Goal: Check status: Check status

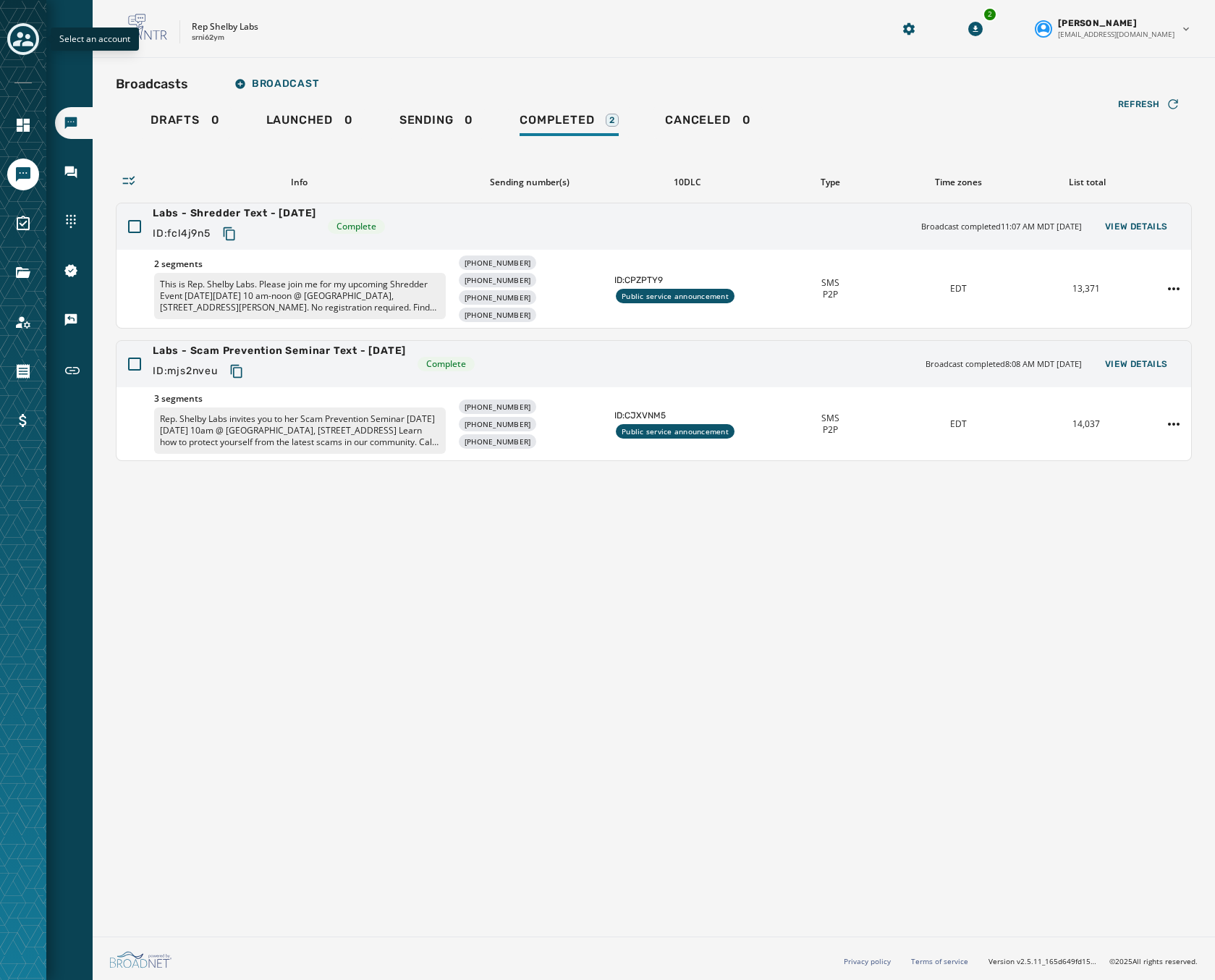
click at [19, 33] on icon "Toggle account select drawer" at bounding box center [23, 39] width 20 height 15
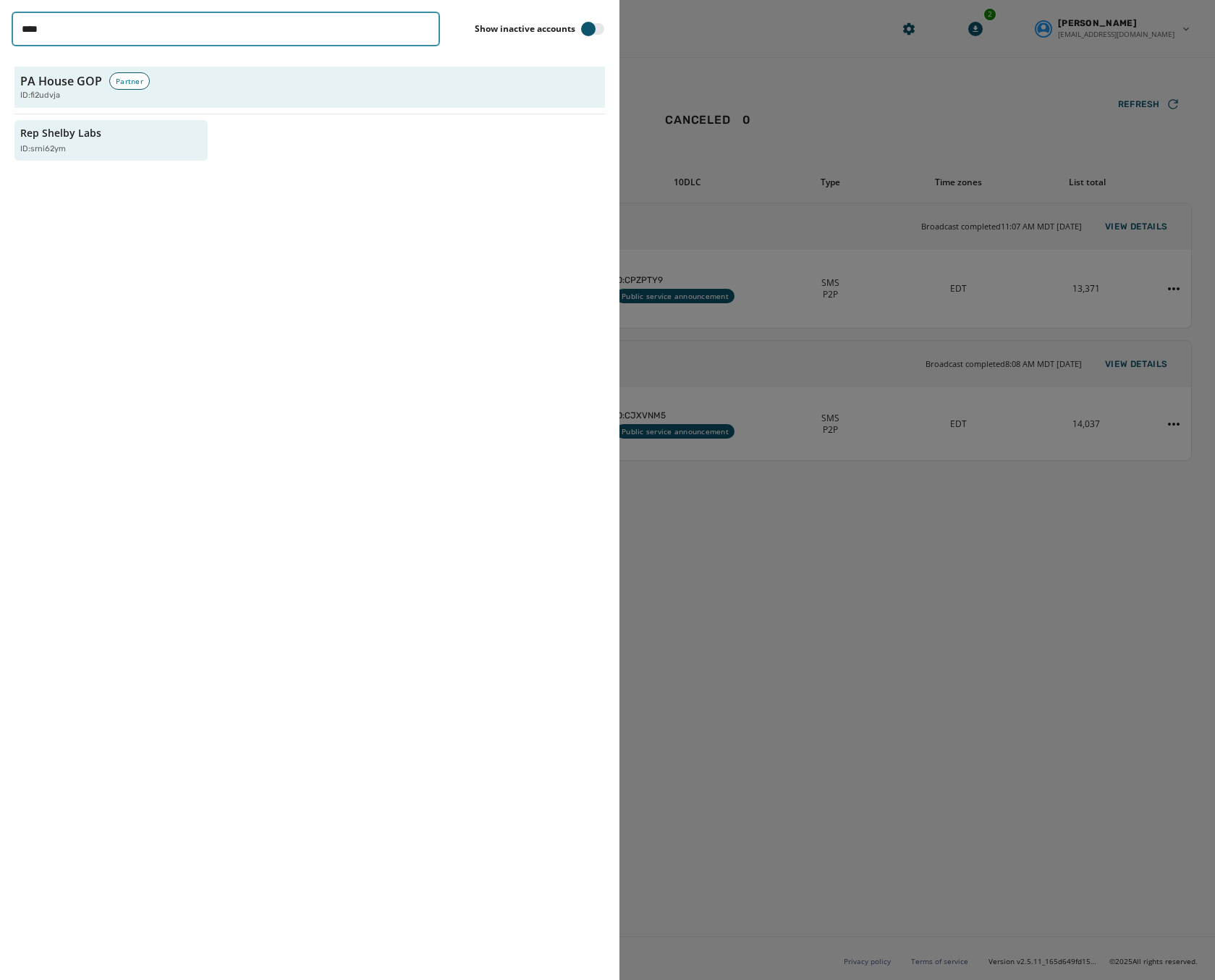
click at [426, 31] on input "****" at bounding box center [225, 29] width 428 height 35
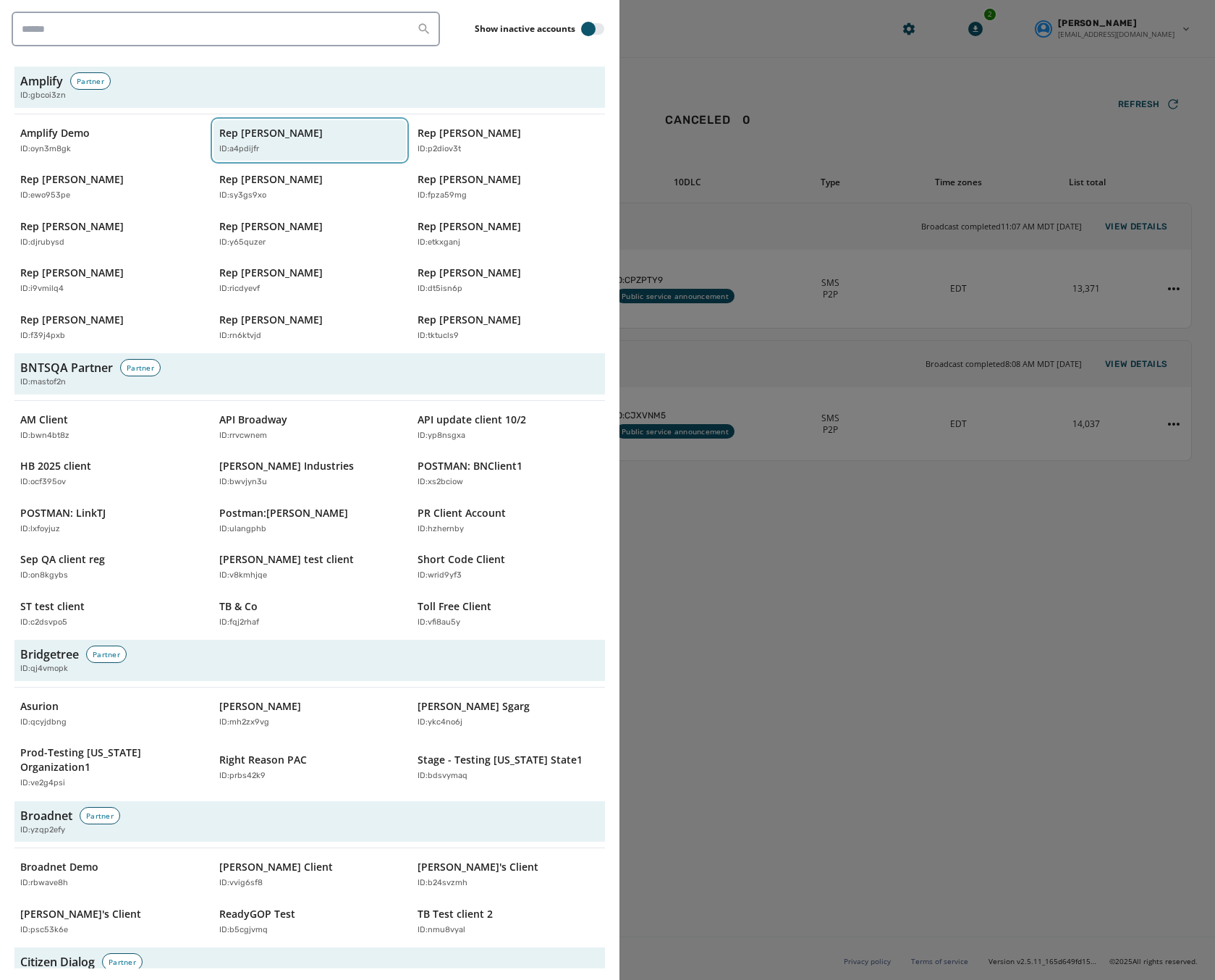
click at [312, 137] on p "Rep [PERSON_NAME]" at bounding box center [271, 133] width 103 height 15
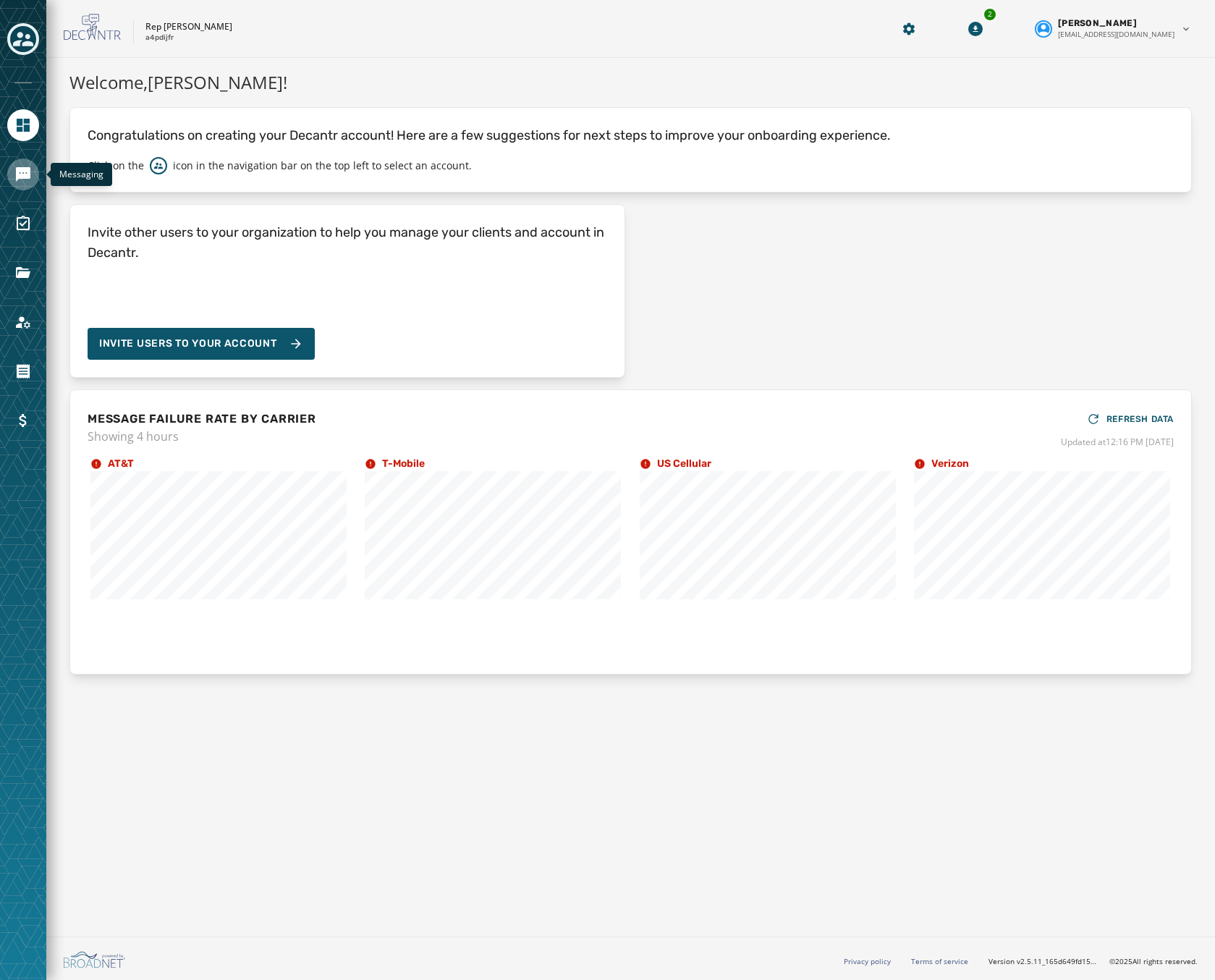
click at [28, 173] on icon "Navigate to Messaging" at bounding box center [23, 174] width 15 height 15
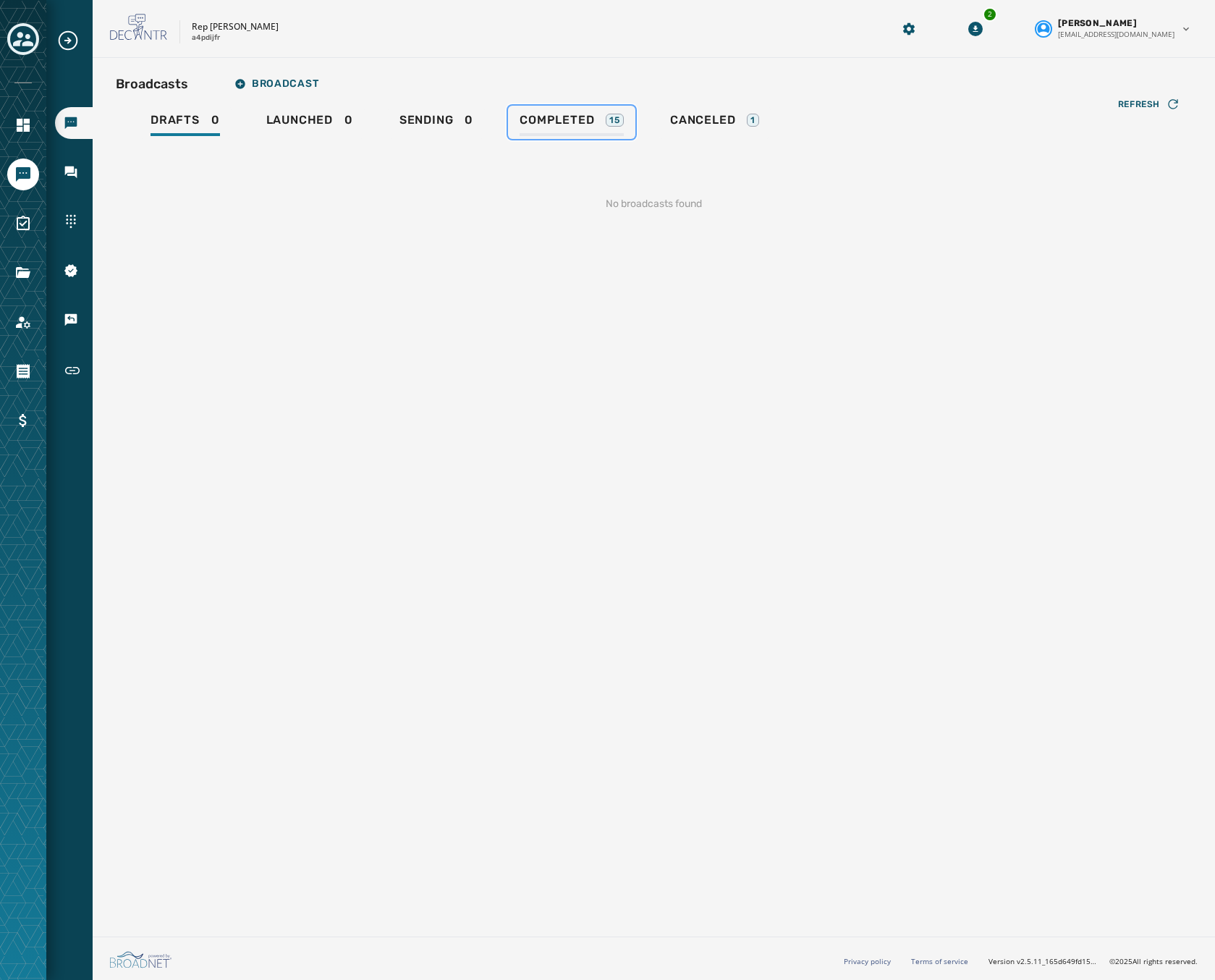
click at [546, 113] on span "Completed" at bounding box center [557, 120] width 75 height 15
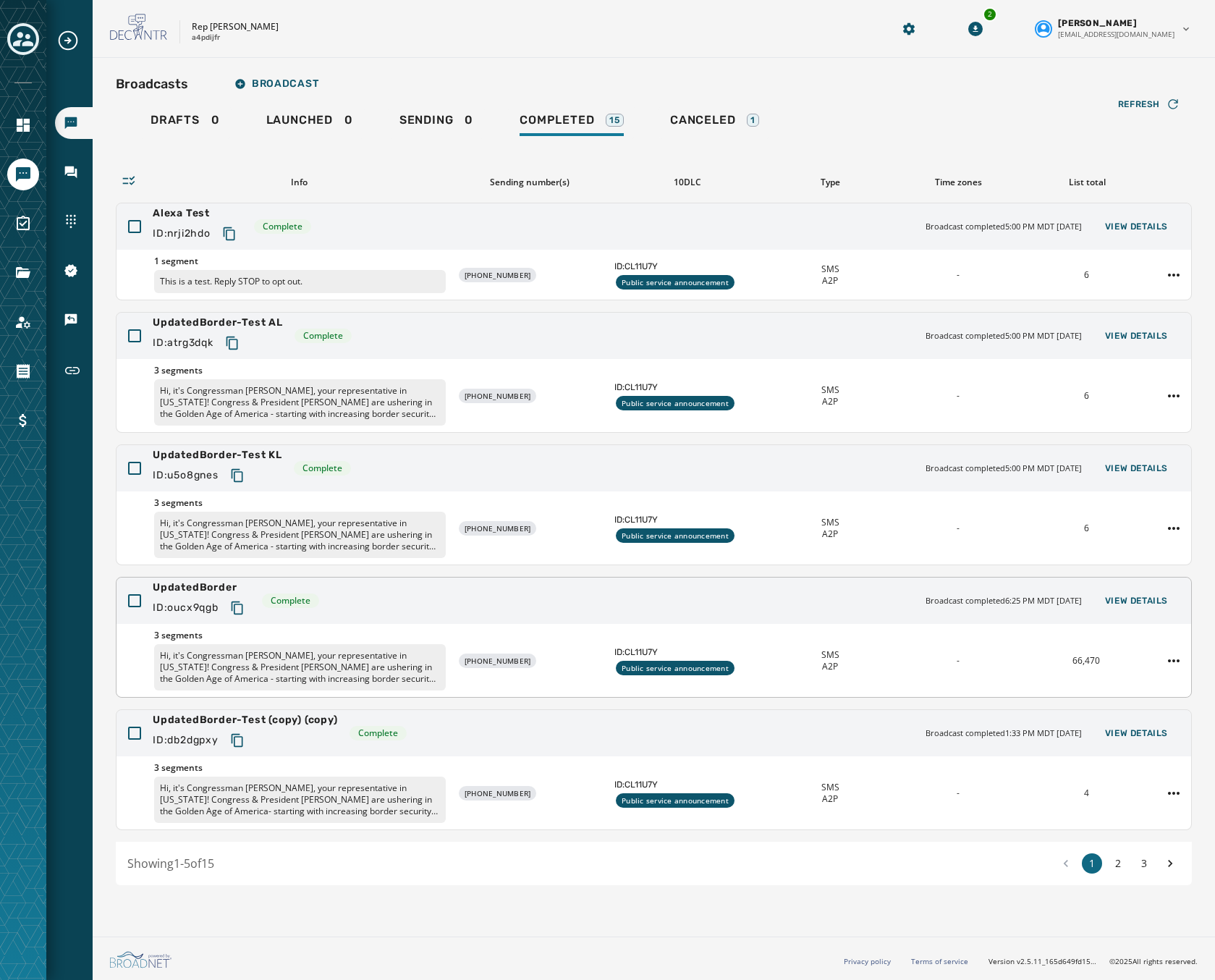
click at [536, 603] on div "UpdatedBorder ID: oucx9qgb Complete Broadcast completed 6:25 PM MDT [DATE] View…" at bounding box center [654, 601] width 1075 height 47
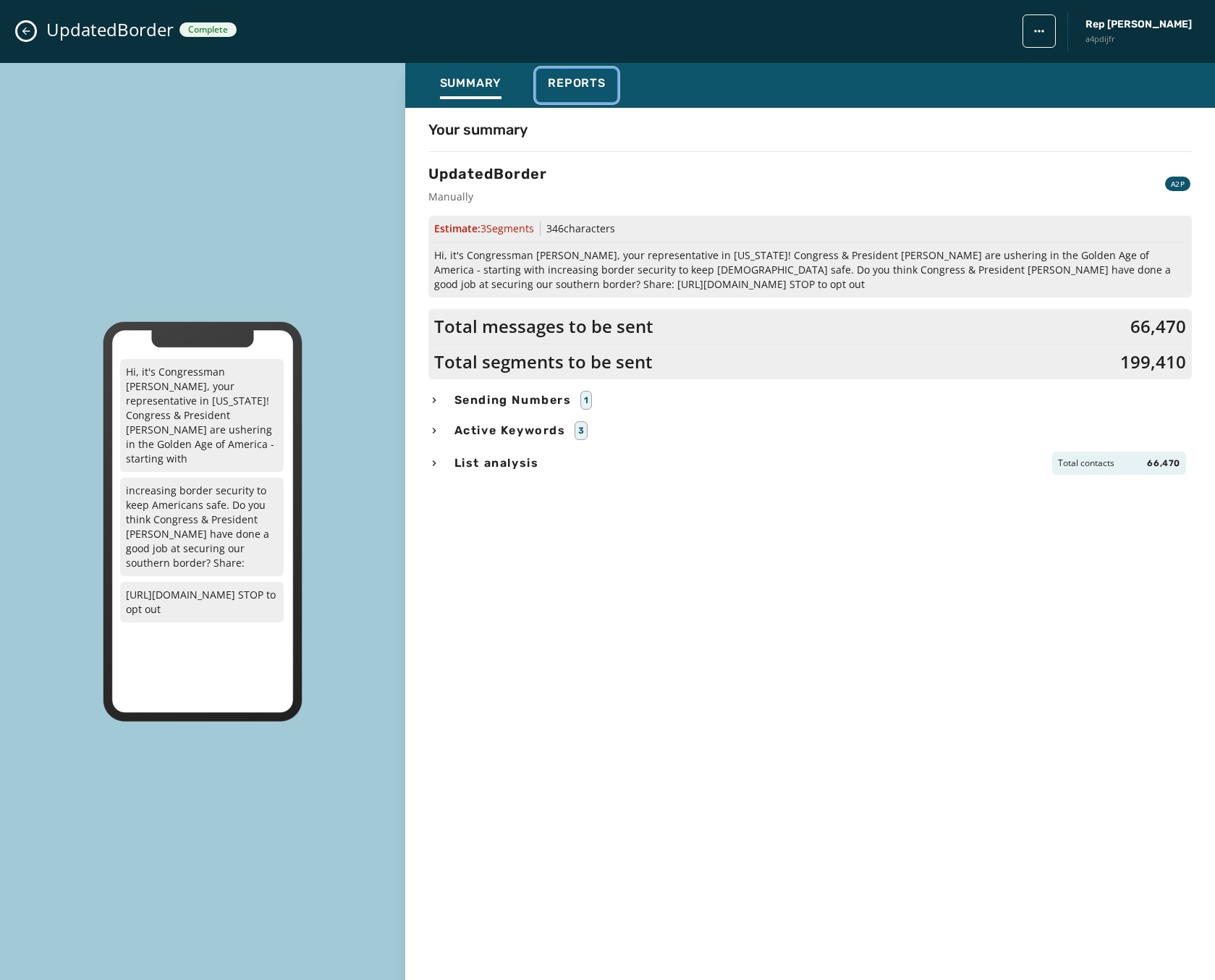
click at [581, 82] on span "Reports" at bounding box center [577, 83] width 58 height 15
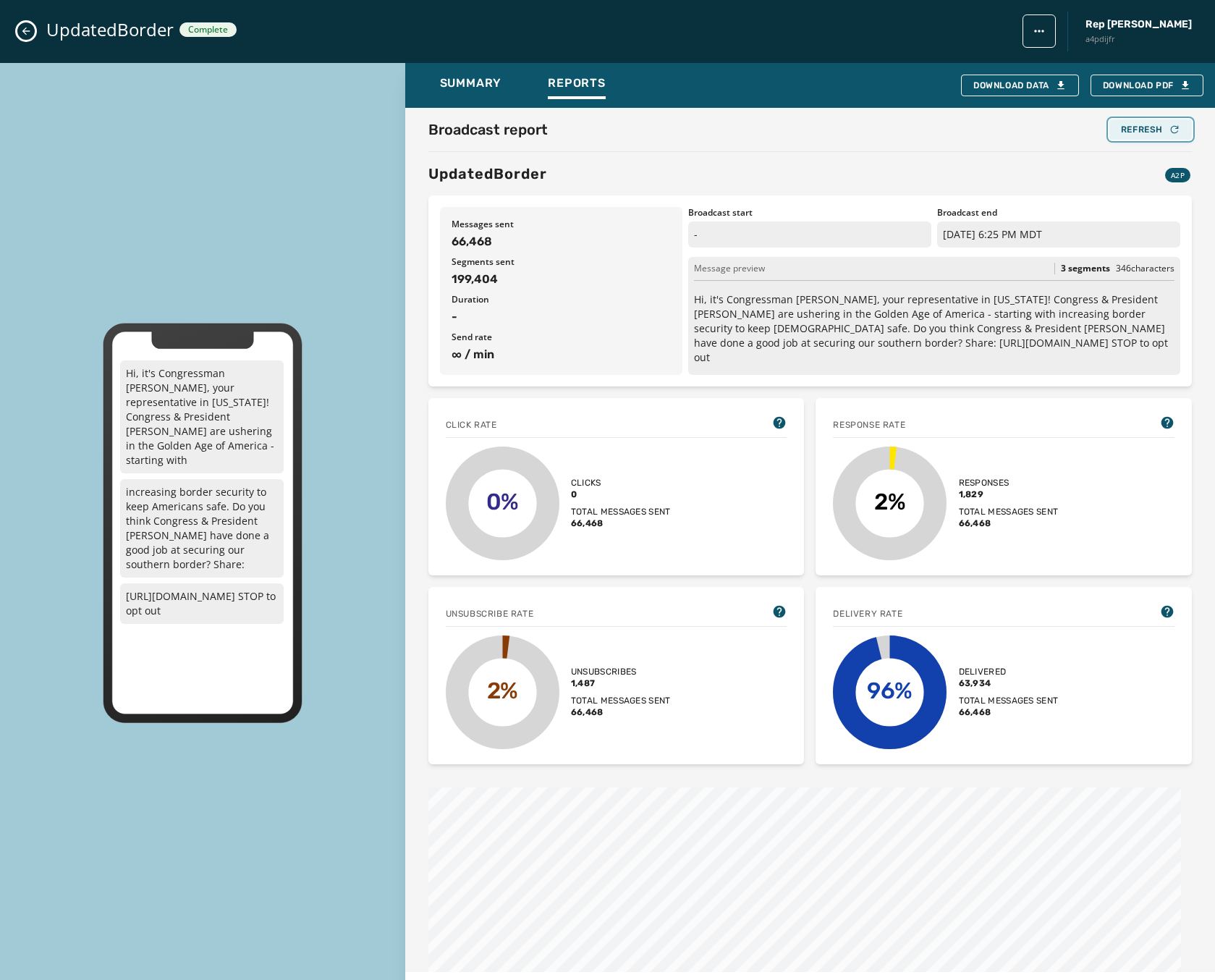
click at [1140, 134] on div "Refresh" at bounding box center [1150, 129] width 59 height 12
click at [1134, 131] on div "Refresh" at bounding box center [1150, 129] width 59 height 12
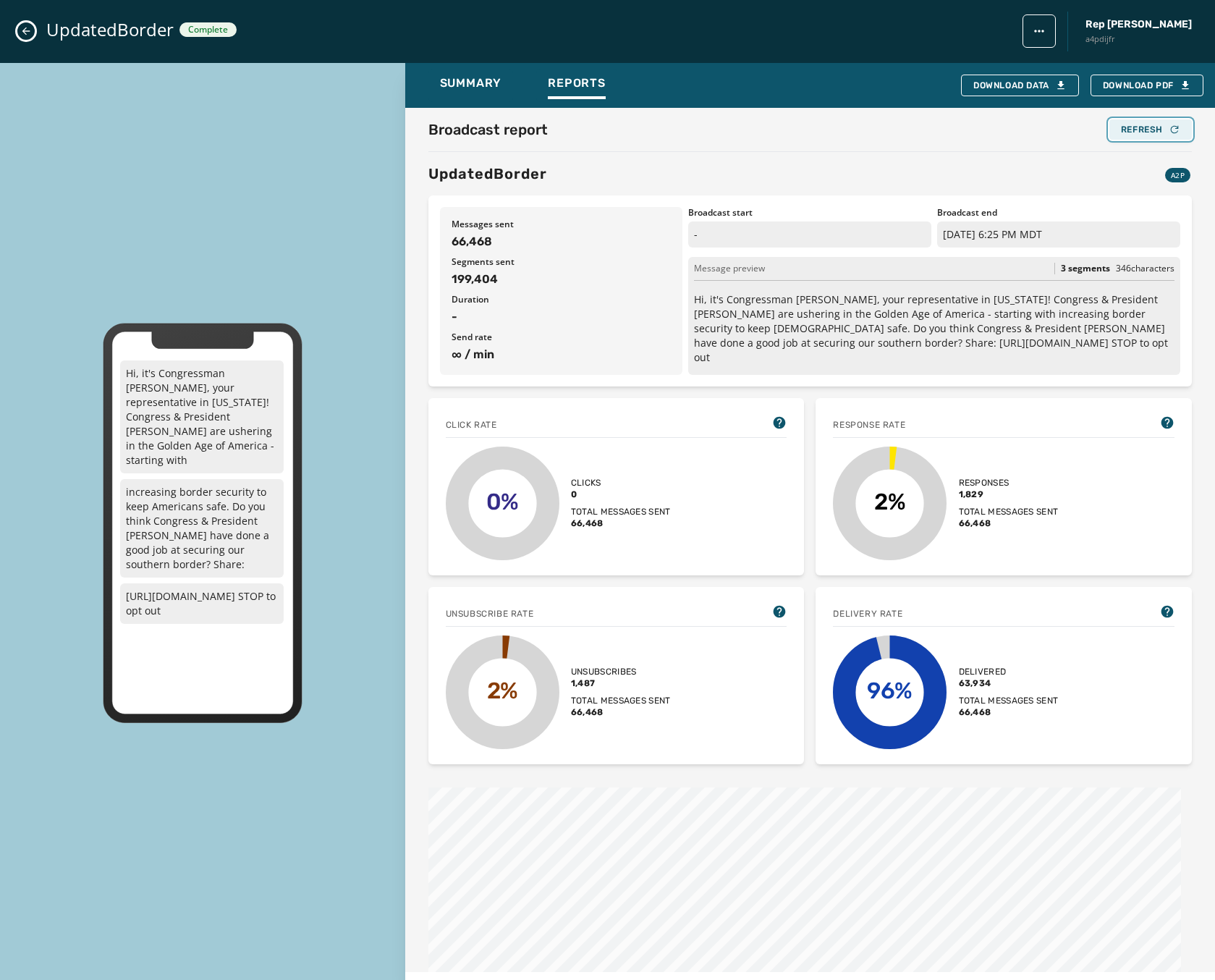
click at [1134, 131] on div "Refresh" at bounding box center [1150, 129] width 59 height 12
click at [1171, 131] on icon "button" at bounding box center [1175, 129] width 8 height 8
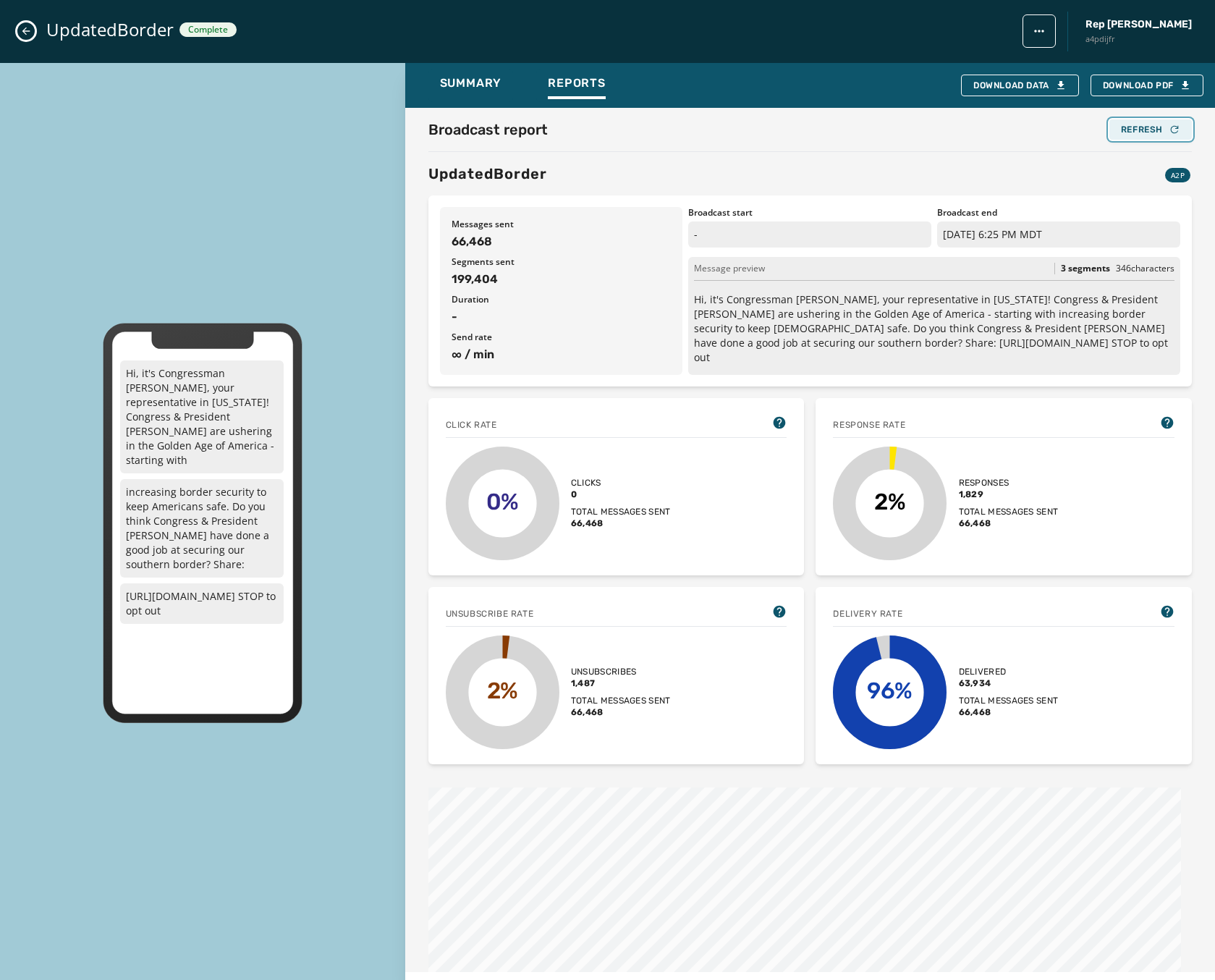
click at [1171, 131] on icon "button" at bounding box center [1175, 129] width 8 height 8
click at [1143, 120] on button "Refresh" at bounding box center [1150, 130] width 82 height 20
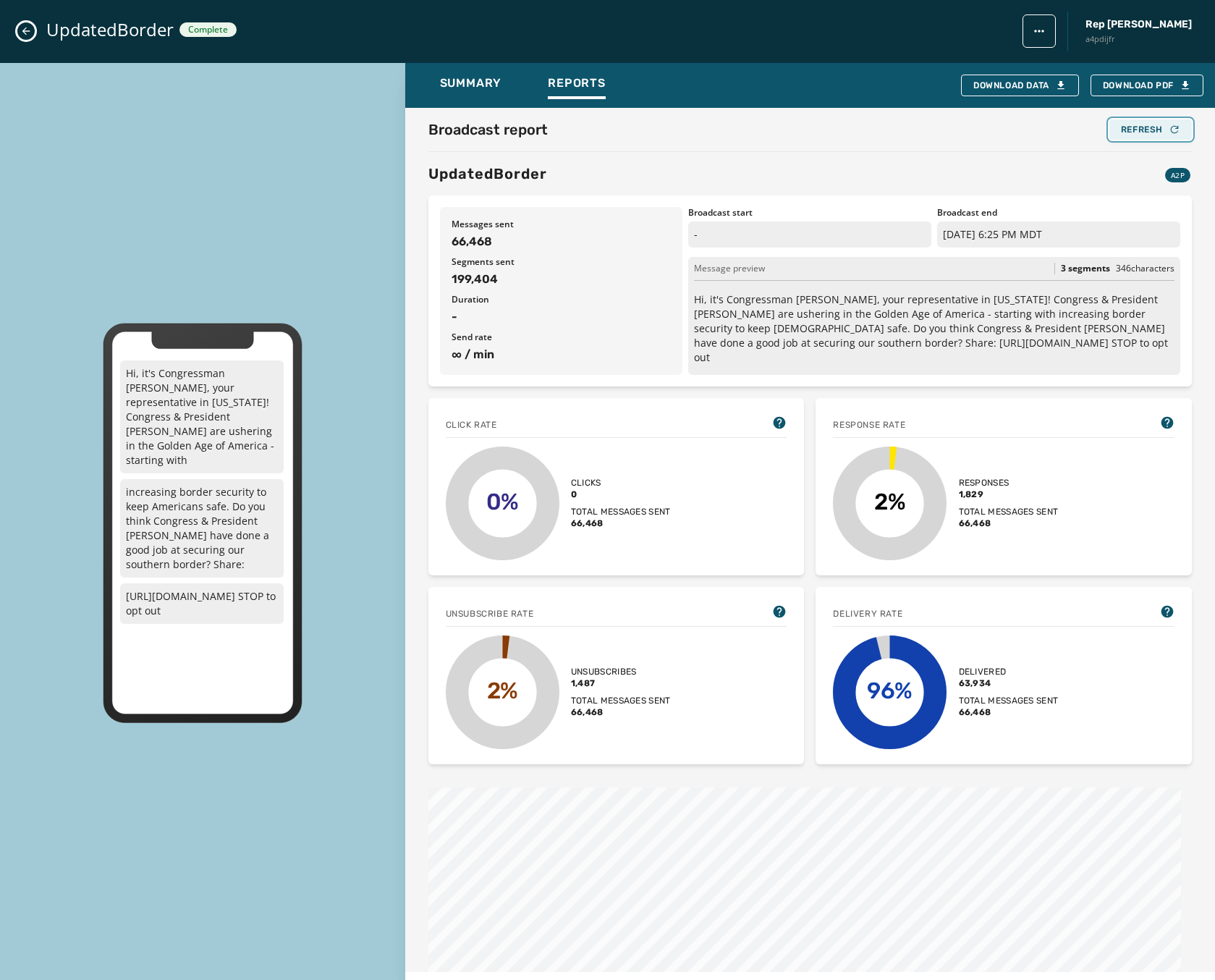
click at [1143, 120] on button "Refresh" at bounding box center [1150, 130] width 82 height 20
click at [1143, 120] on button "Loading... Refresh" at bounding box center [1150, 130] width 82 height 20
click at [1161, 137] on button "Refresh" at bounding box center [1150, 130] width 82 height 20
click at [1157, 136] on button "Refresh" at bounding box center [1150, 130] width 82 height 20
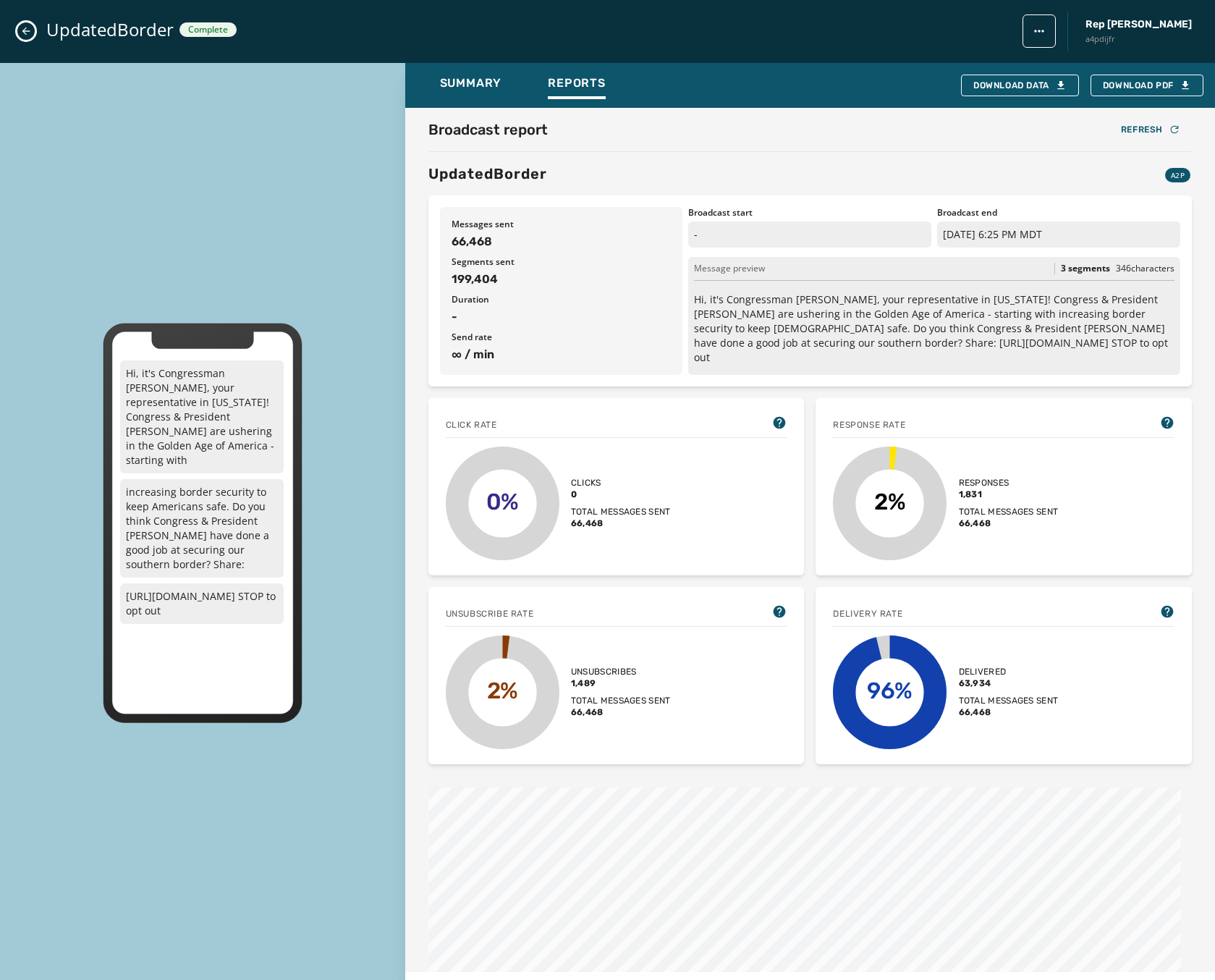
click at [24, 21] on div "UpdatedBorder Complete Rep Abraham Hamadeh a4pdijfr" at bounding box center [607, 31] width 1215 height 63
click at [1151, 83] on span "Download PDF" at bounding box center [1147, 85] width 89 height 12
click at [336, 23] on div "UpdatedBorder Complete Rep Abraham Hamadeh a4pdijfr" at bounding box center [607, 31] width 1215 height 63
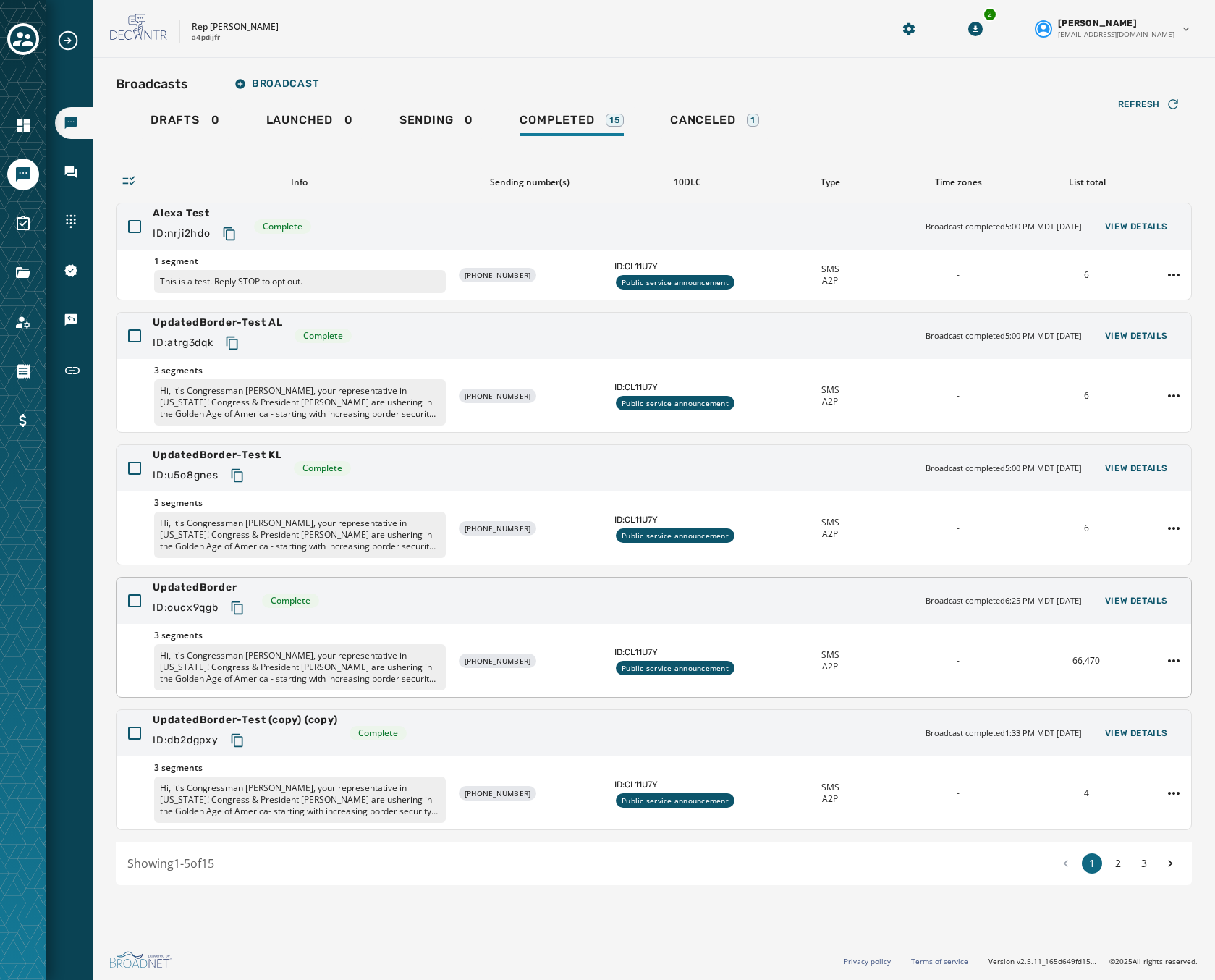
click at [525, 605] on div "UpdatedBorder ID: oucx9qgb Complete Broadcast completed 6:25 PM MDT September 1…" at bounding box center [654, 601] width 1075 height 47
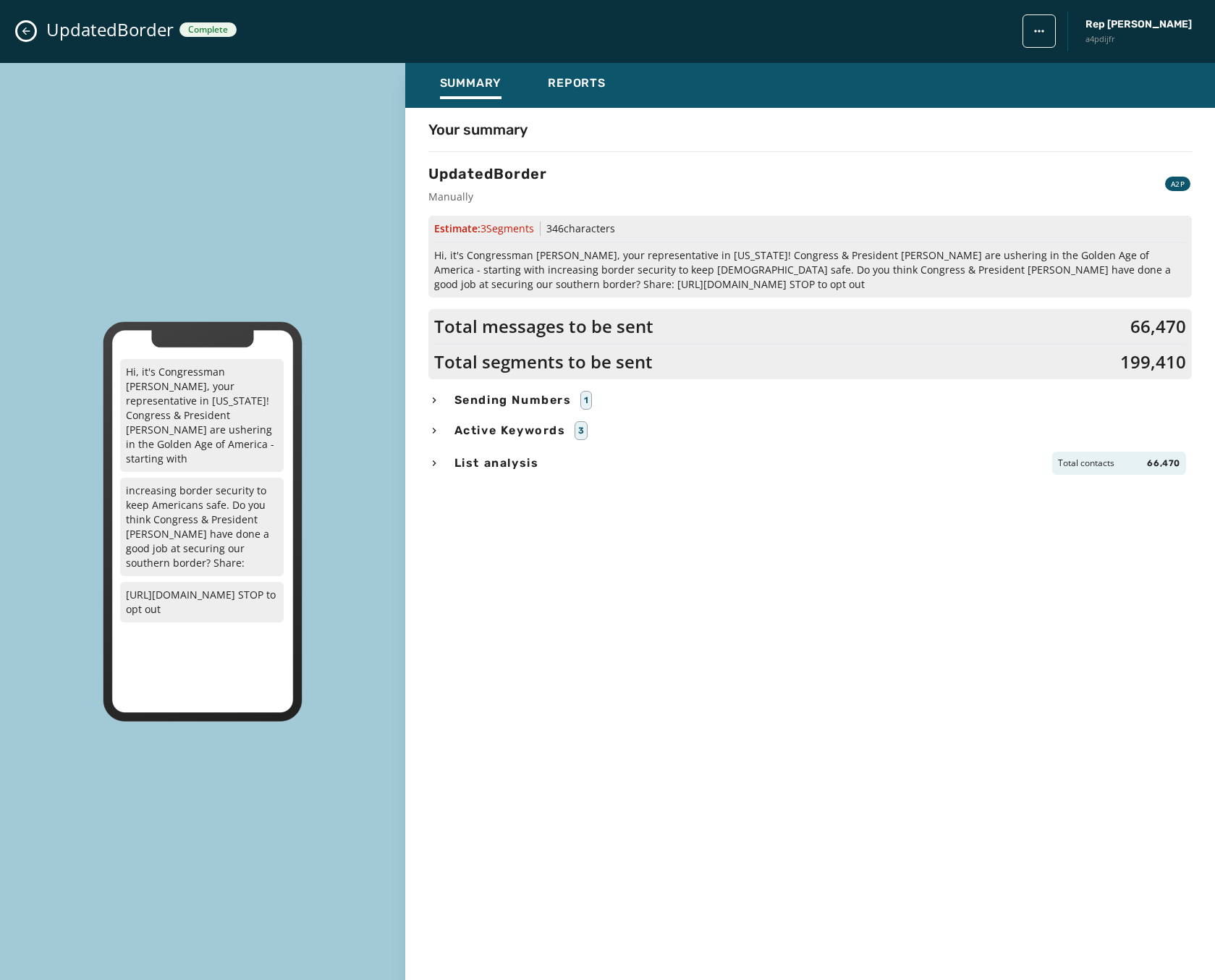
click at [594, 102] on div "Summary Reports" at bounding box center [810, 85] width 810 height 45
click at [583, 89] on span "Reports" at bounding box center [577, 83] width 58 height 15
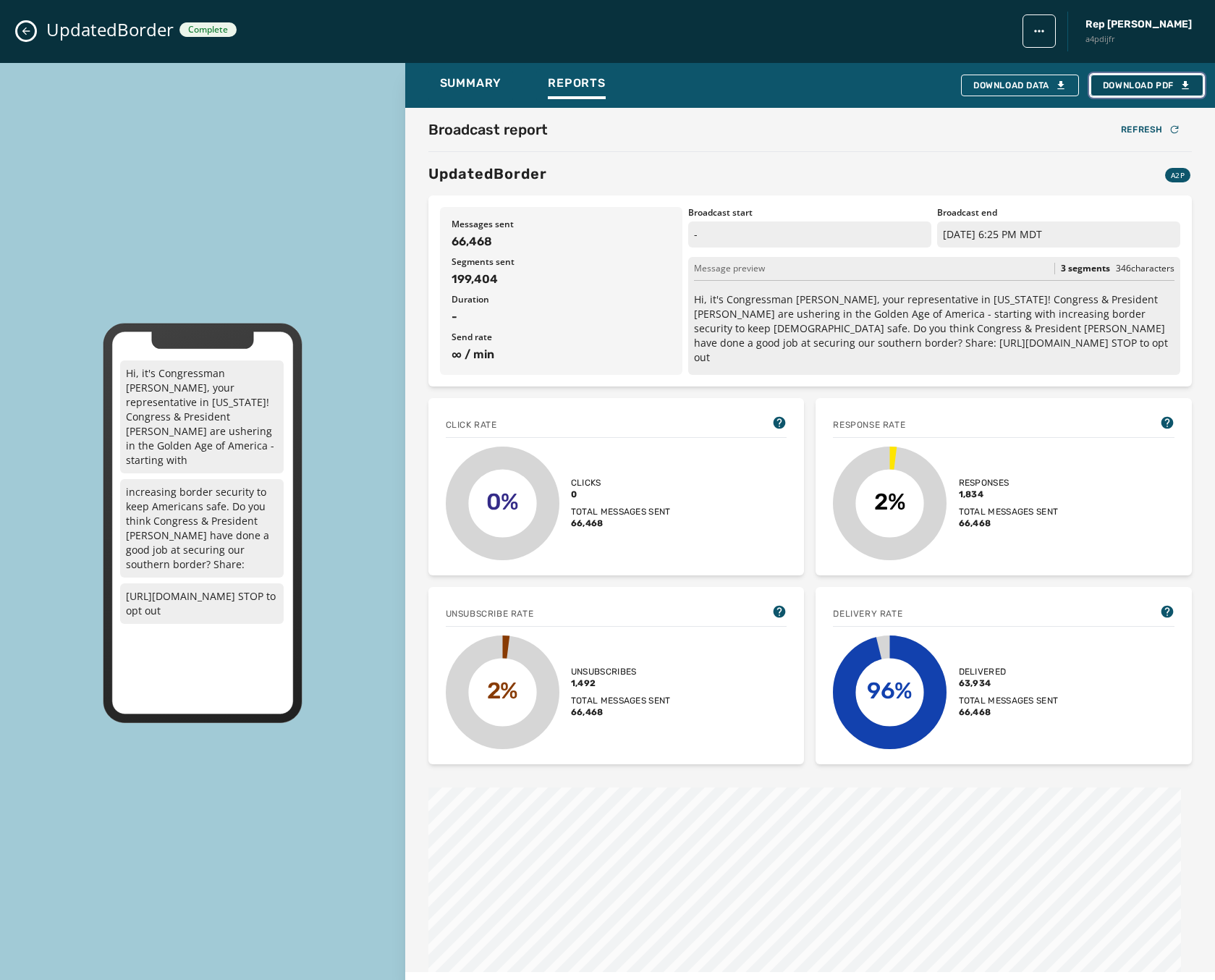
click at [1142, 81] on span "Download PDF" at bounding box center [1147, 85] width 89 height 12
click at [25, 178] on div "Hi, it's Congressman [PERSON_NAME], your representative in [US_STATE]! Congress…" at bounding box center [202, 523] width 405 height 920
click at [26, 26] on icon "Close admin drawer" at bounding box center [26, 31] width 12 height 12
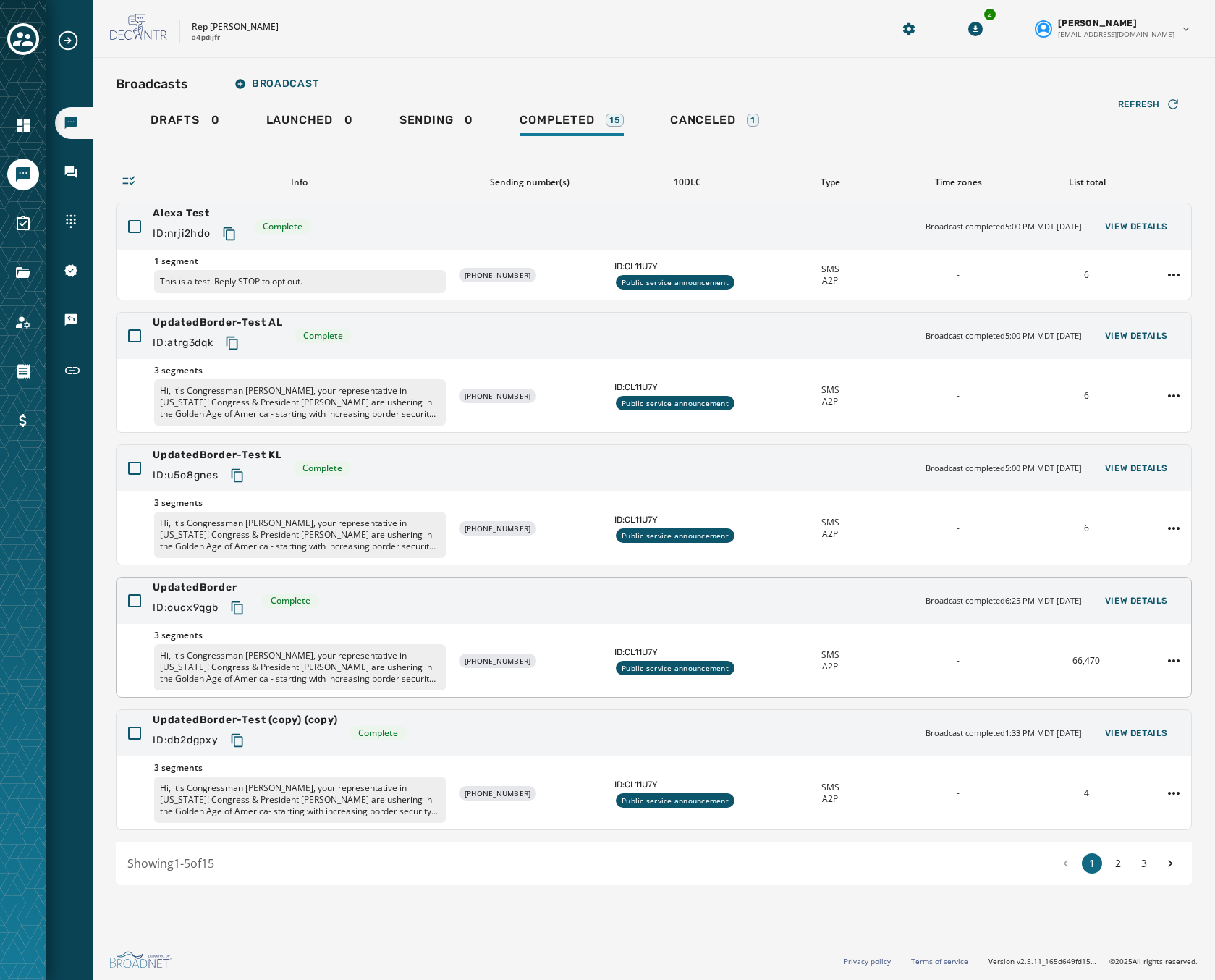
click at [330, 628] on div "3 segments Hi, it's Congressman Abe Hamadeh, your representative in Washington!…" at bounding box center [654, 661] width 1075 height 73
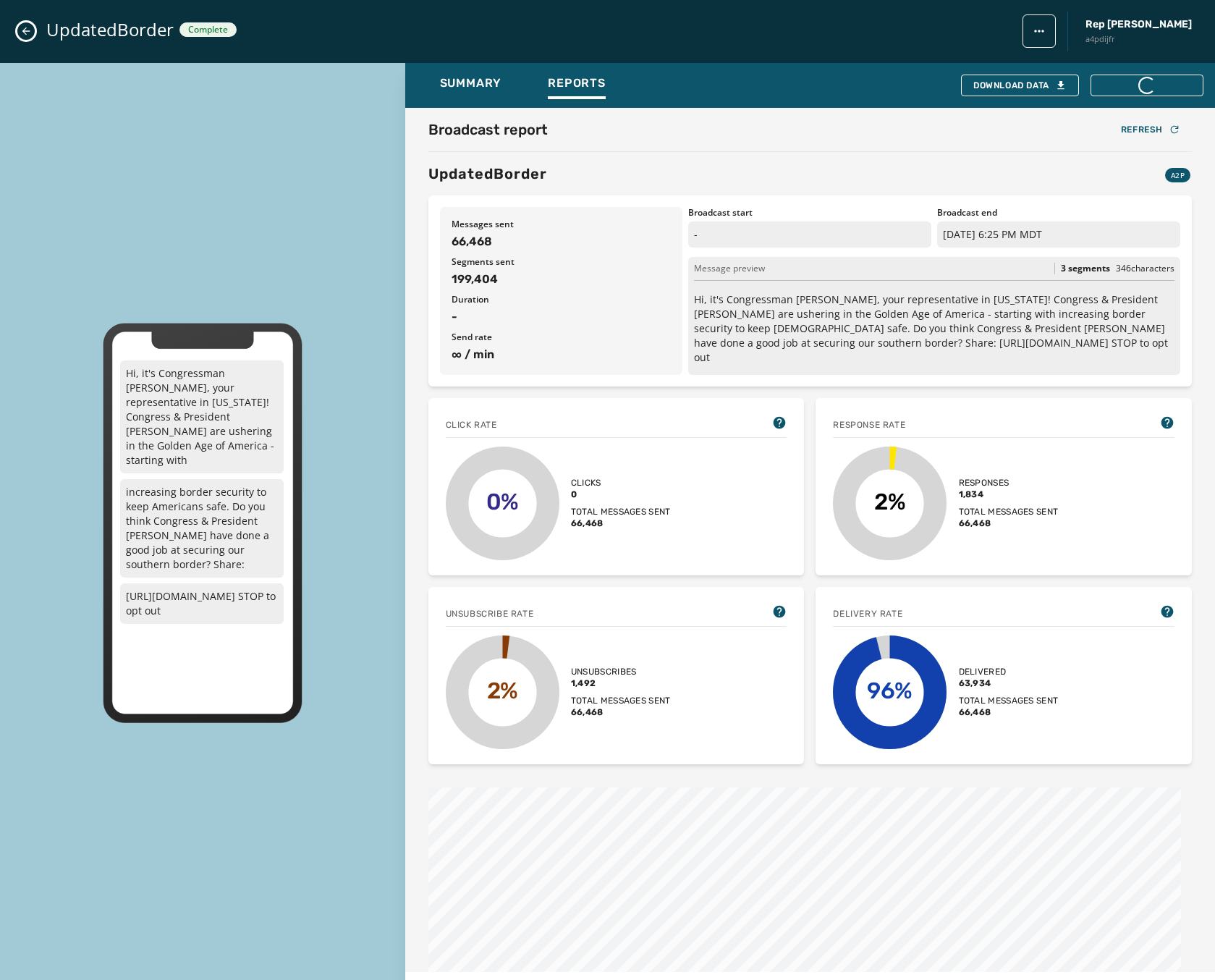
click at [716, 175] on div "UpdatedBorder A2P" at bounding box center [810, 173] width 763 height 20
click at [30, 30] on icon "Close admin drawer" at bounding box center [26, 31] width 12 height 12
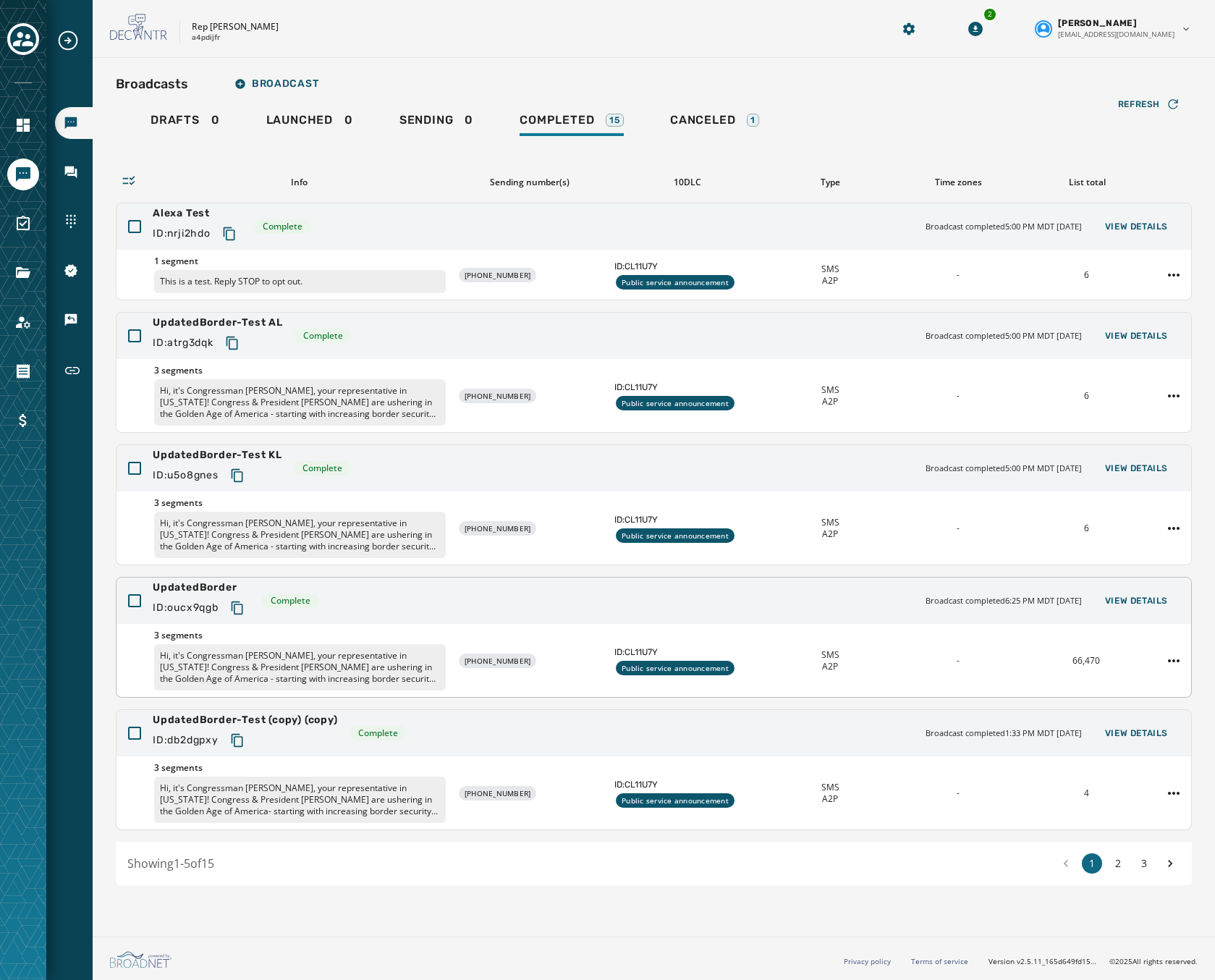
click at [236, 605] on icon "Copy text to clipboard" at bounding box center [236, 608] width 12 height 13
click at [1204, 148] on div "Broadcasts Broadcast Drafts 0 Launched 0 Sending 0 Completed 15 Canceled 1 Refr…" at bounding box center [654, 493] width 1122 height 873
click at [534, 619] on div "UpdatedBorder ID: oucx9qgb Complete Broadcast completed 6:25 PM MDT September 1…" at bounding box center [654, 601] width 1075 height 47
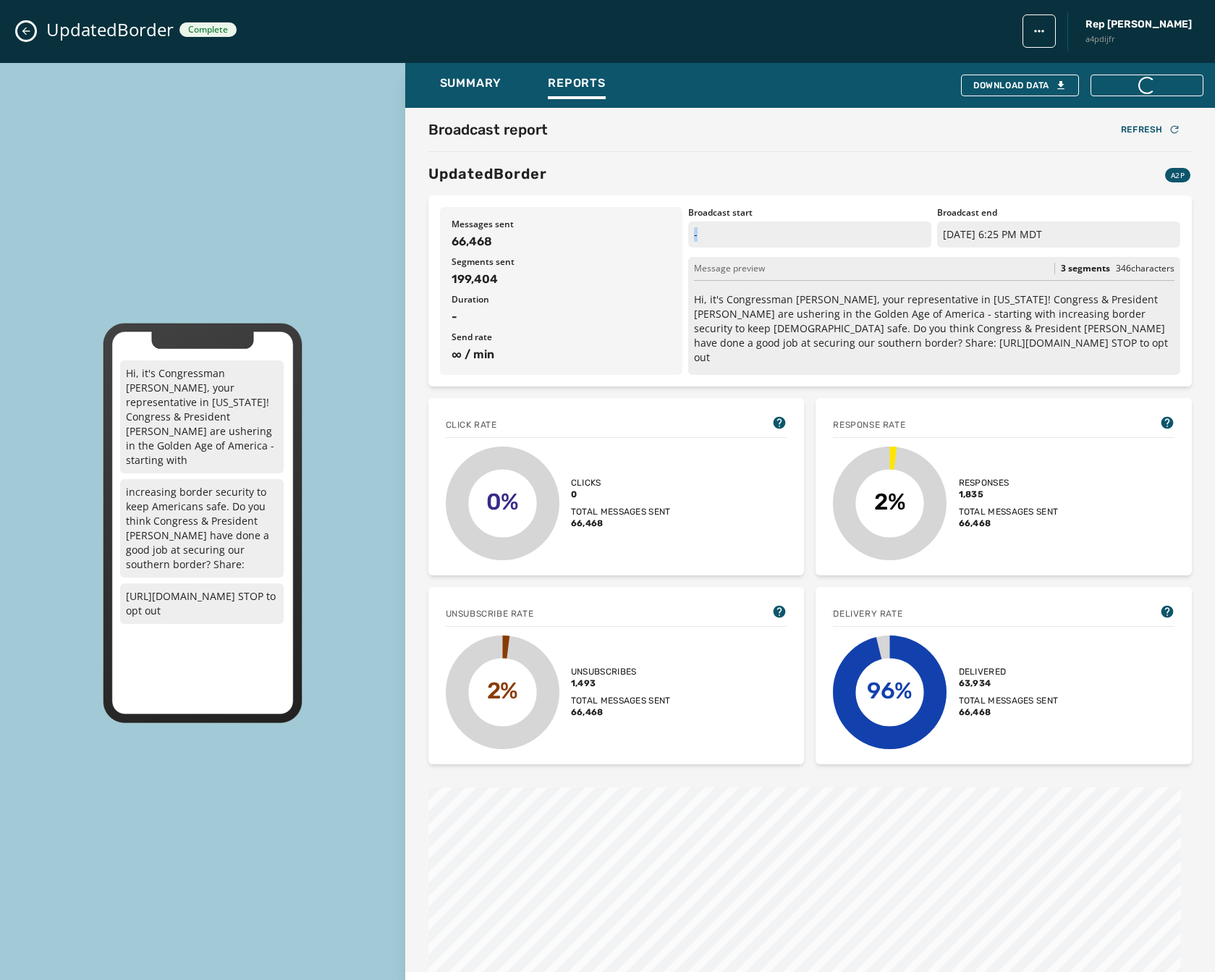
drag, startPoint x: 686, startPoint y: 222, endPoint x: 717, endPoint y: 239, distance: 35.4
click at [717, 239] on p "-" at bounding box center [809, 235] width 243 height 26
drag, startPoint x: 717, startPoint y: 239, endPoint x: 705, endPoint y: 244, distance: 13.0
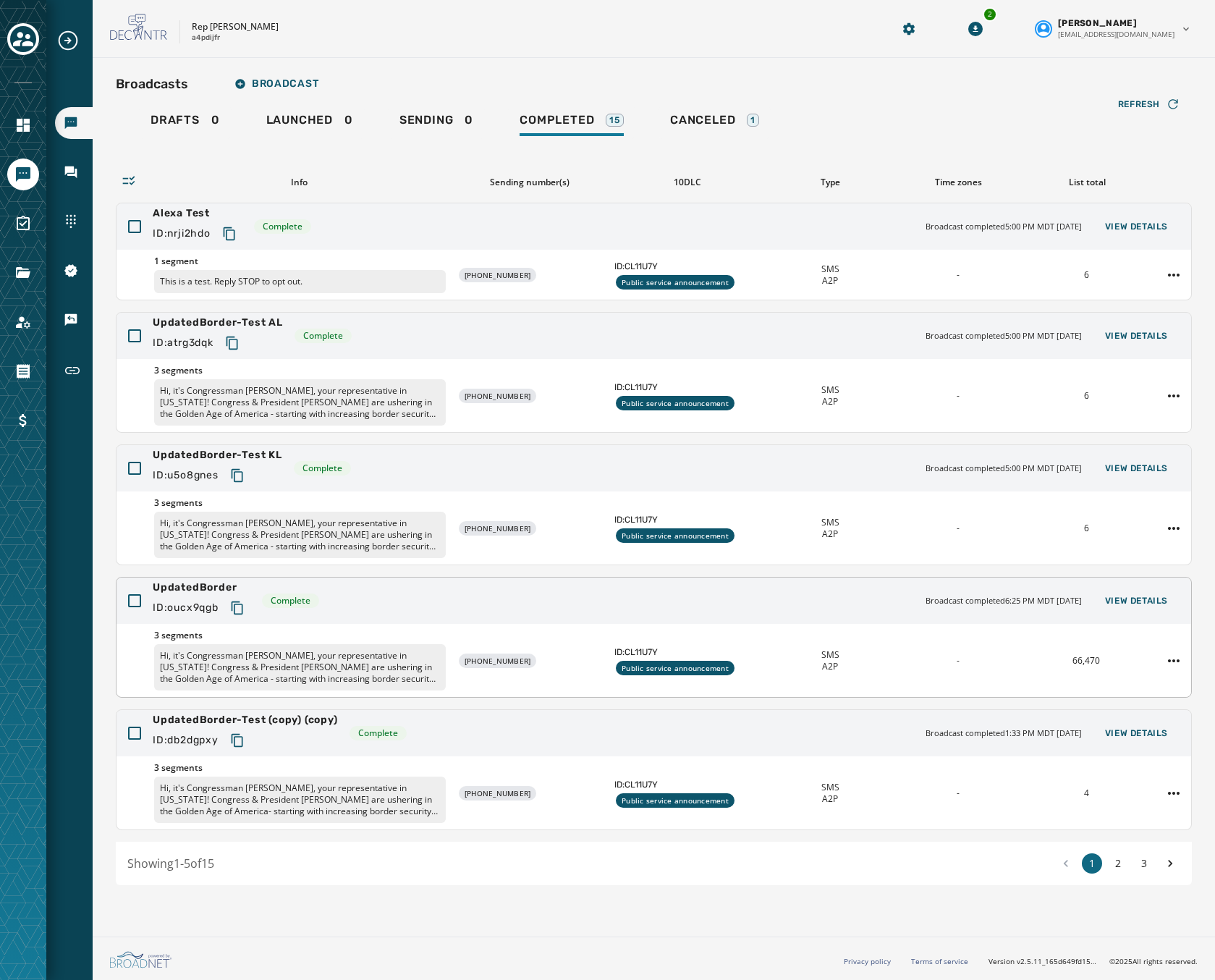
click at [466, 589] on div "UpdatedBorder ID: oucx9qgb Complete Broadcast completed 6:25 PM MDT September 1…" at bounding box center [654, 601] width 1075 height 47
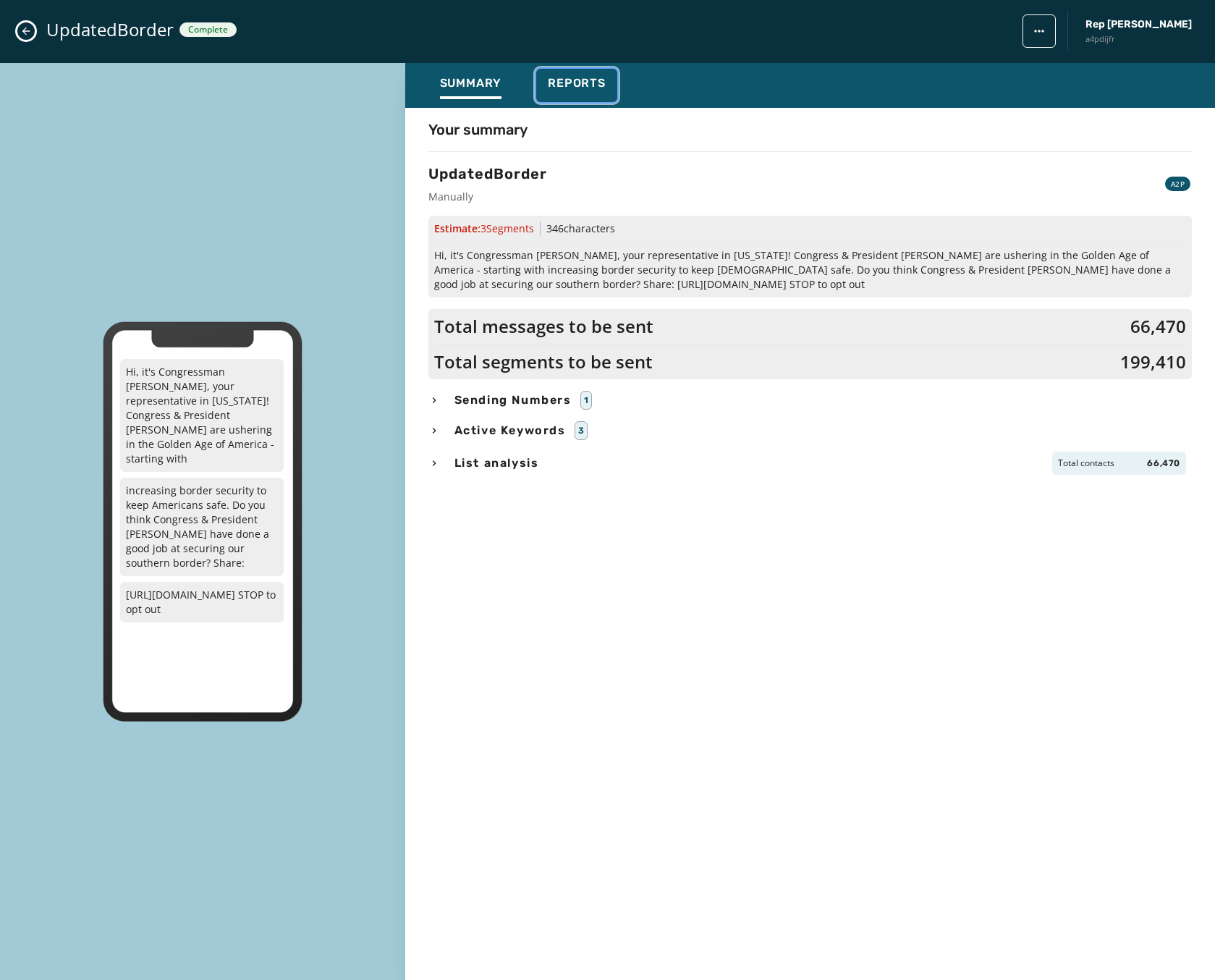
click at [567, 86] on span "Reports" at bounding box center [577, 83] width 58 height 15
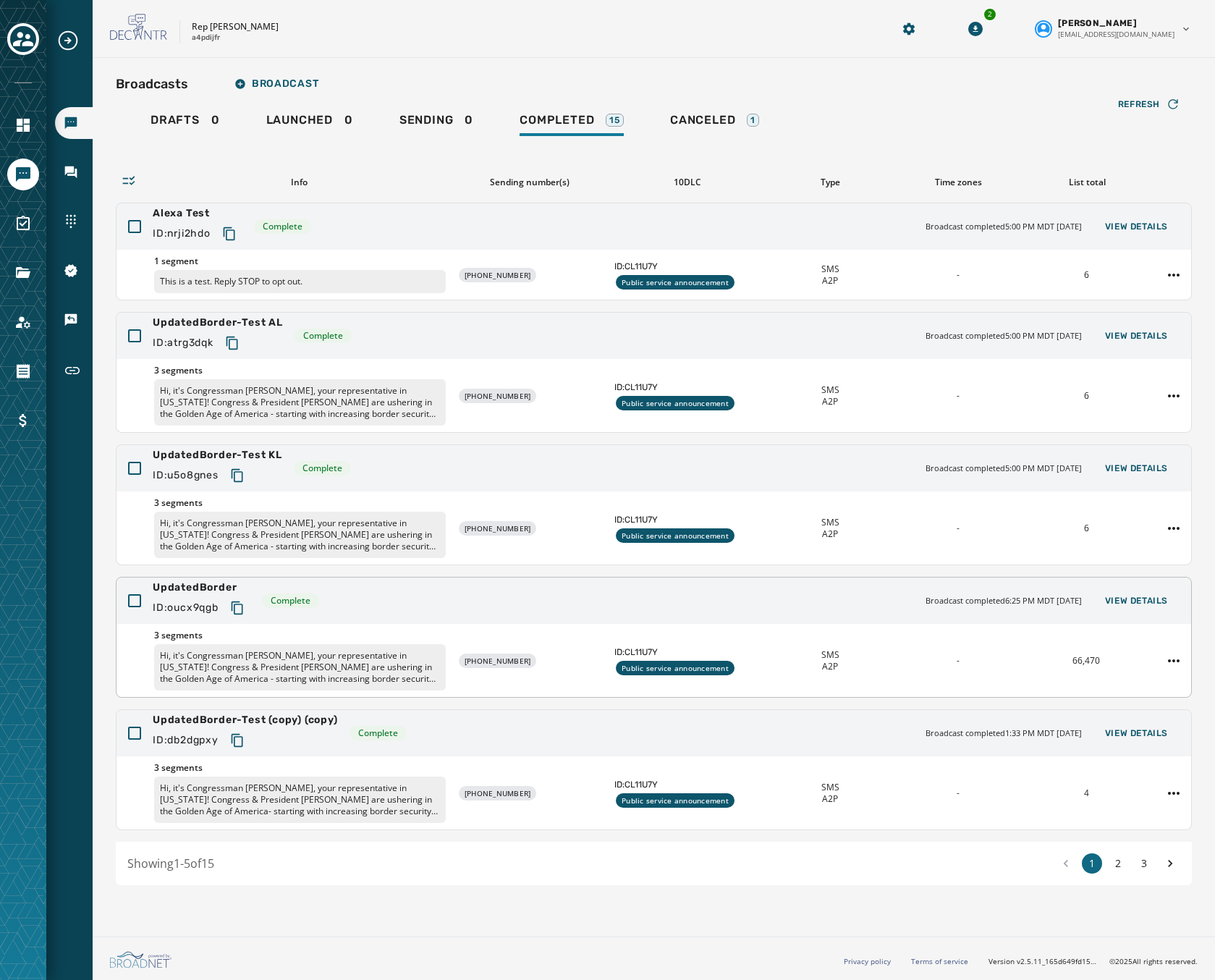
click at [314, 593] on span "Complete" at bounding box center [291, 600] width 58 height 15
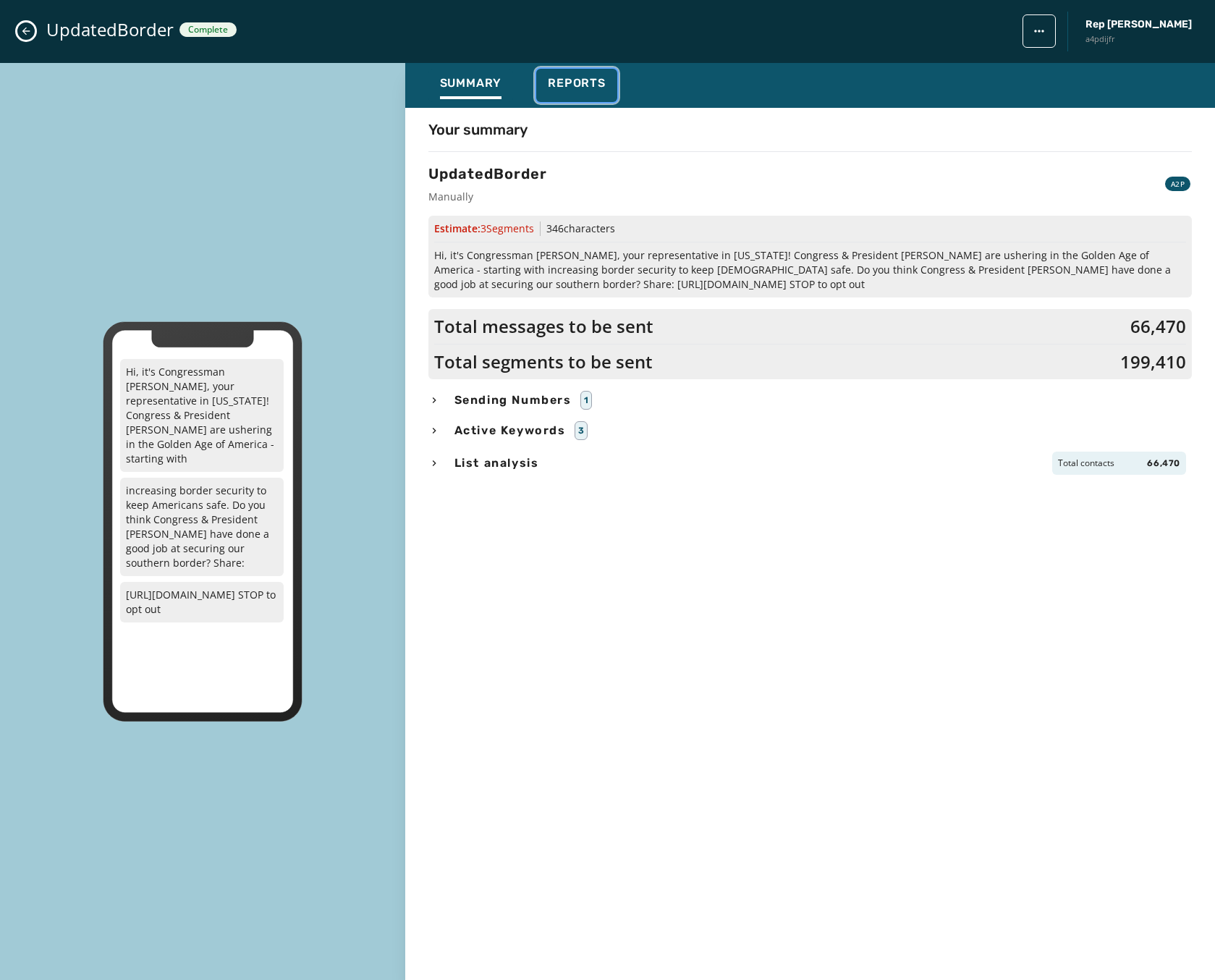
click at [581, 79] on span "Reports" at bounding box center [577, 83] width 58 height 15
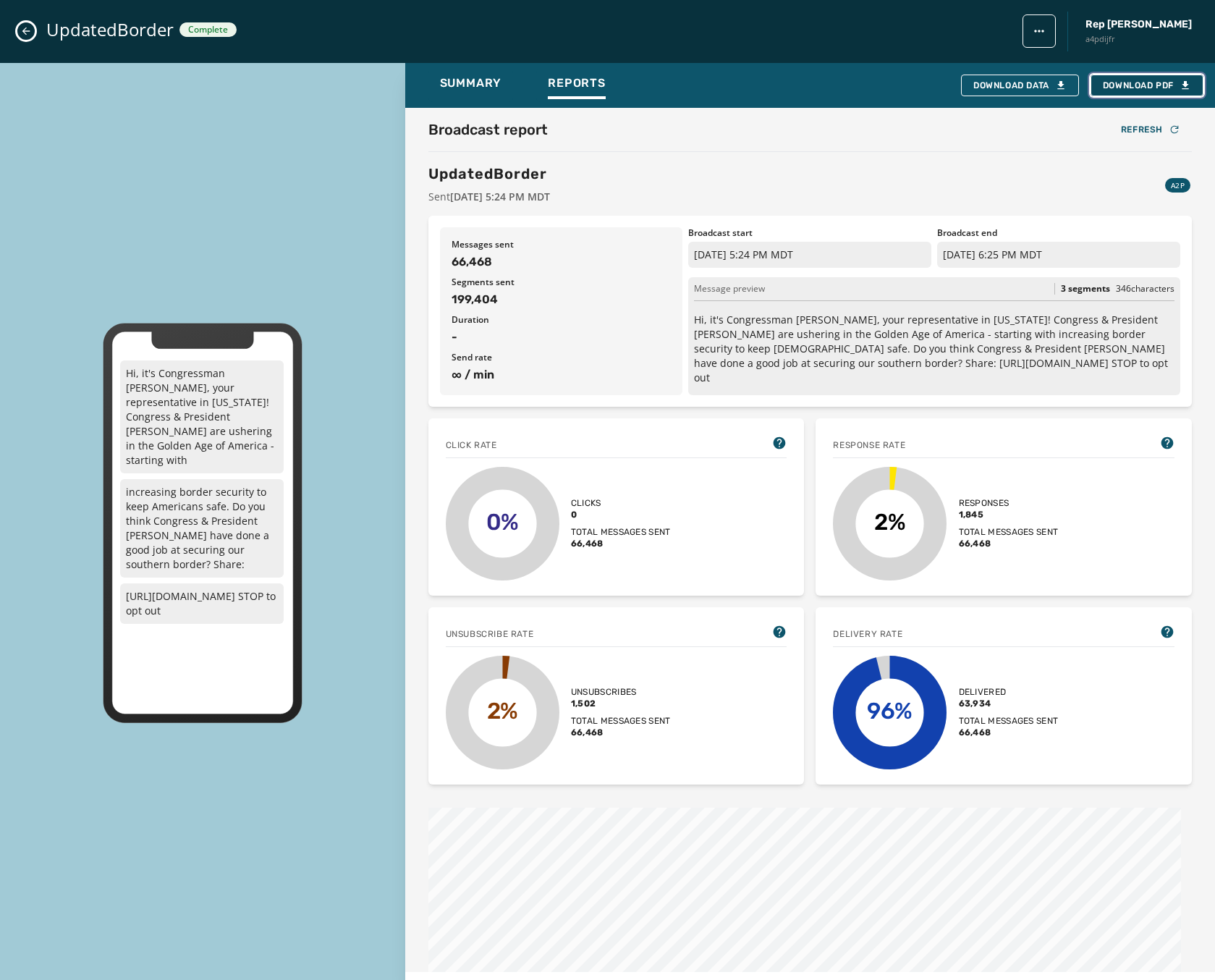
click at [1122, 85] on span "Download PDF" at bounding box center [1147, 85] width 89 height 12
click at [21, 27] on icon "Close admin drawer" at bounding box center [26, 31] width 12 height 12
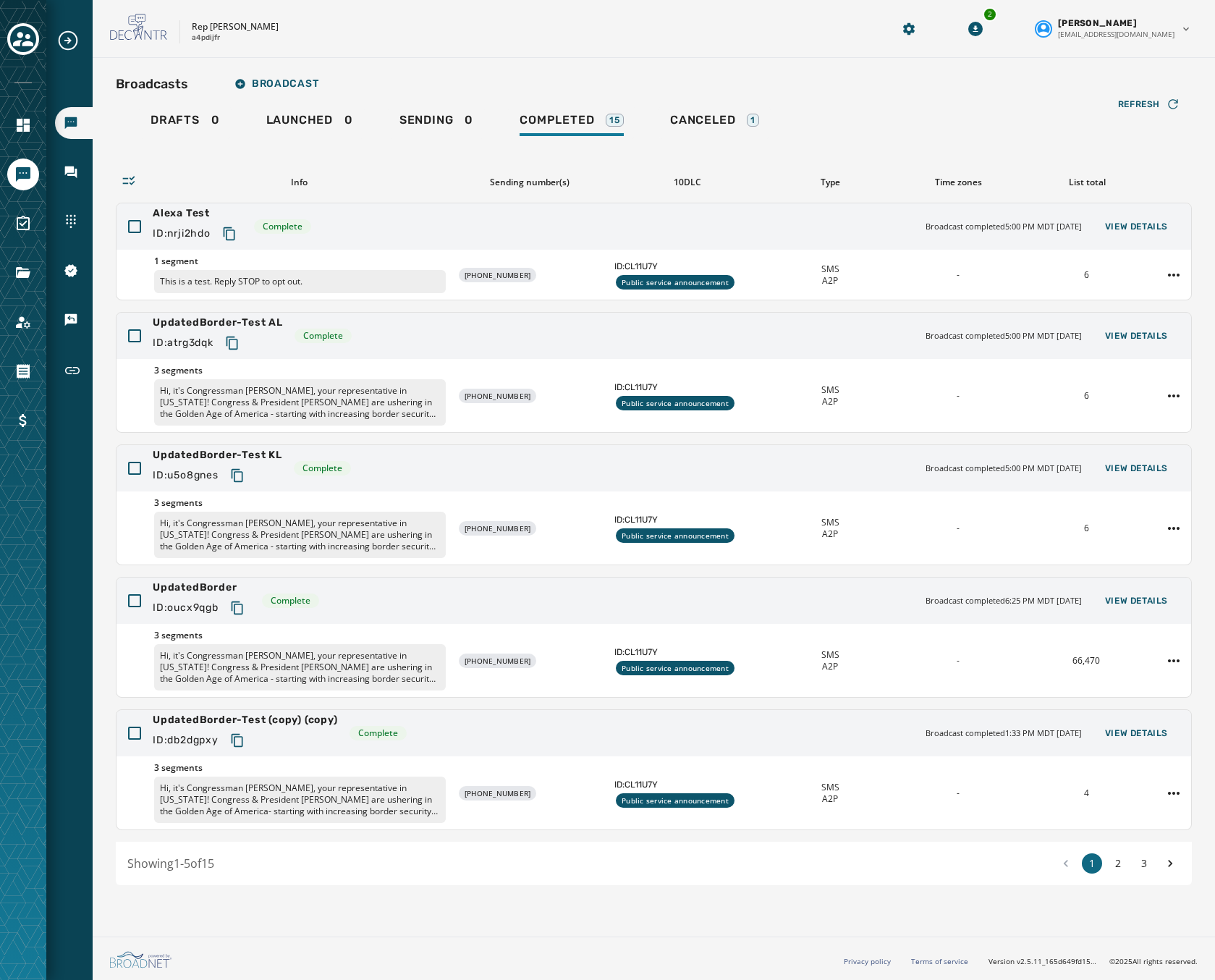
click at [121, 181] on icon at bounding box center [128, 180] width 15 height 15
click at [299, 181] on div "Info" at bounding box center [299, 182] width 292 height 12
click at [442, 230] on div "Alexa Test ID: nrji2hdo Complete Broadcast completed 5:00 PM MDT [DATE] View De…" at bounding box center [654, 227] width 1075 height 47
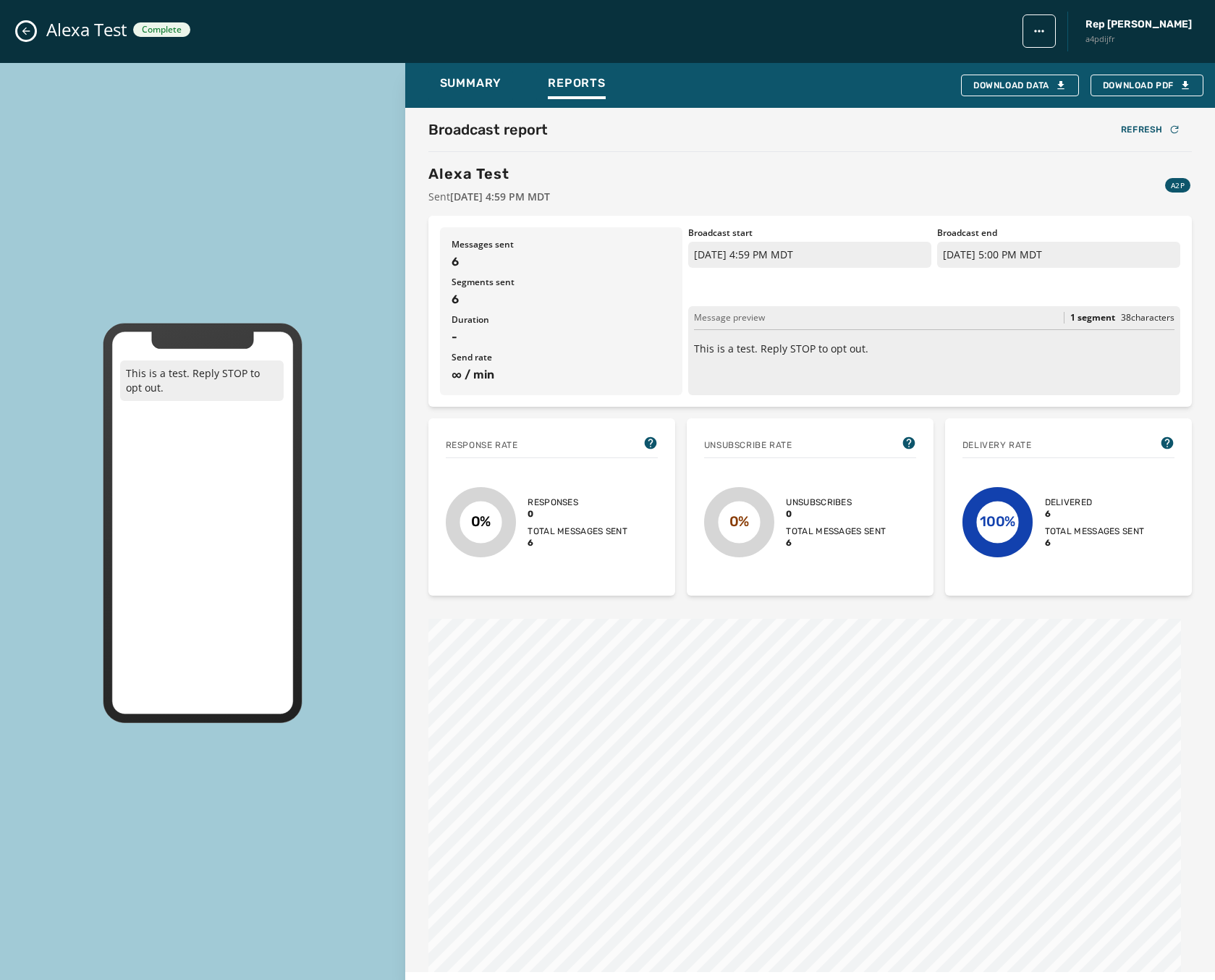
click at [32, 33] on button "Close admin drawer" at bounding box center [26, 31] width 17 height 17
